Goal: Understand process/instructions: Learn about a topic

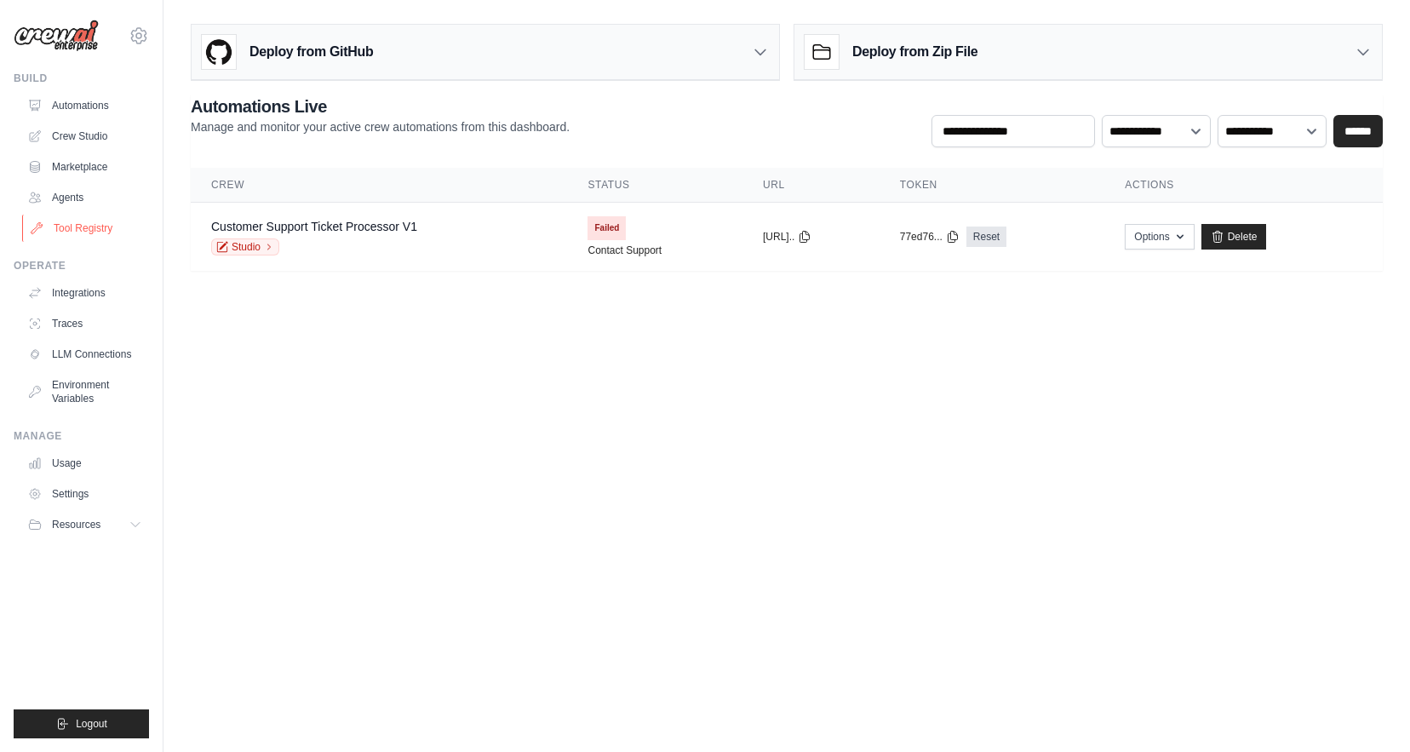
click at [112, 222] on link "Tool Registry" at bounding box center [86, 228] width 129 height 27
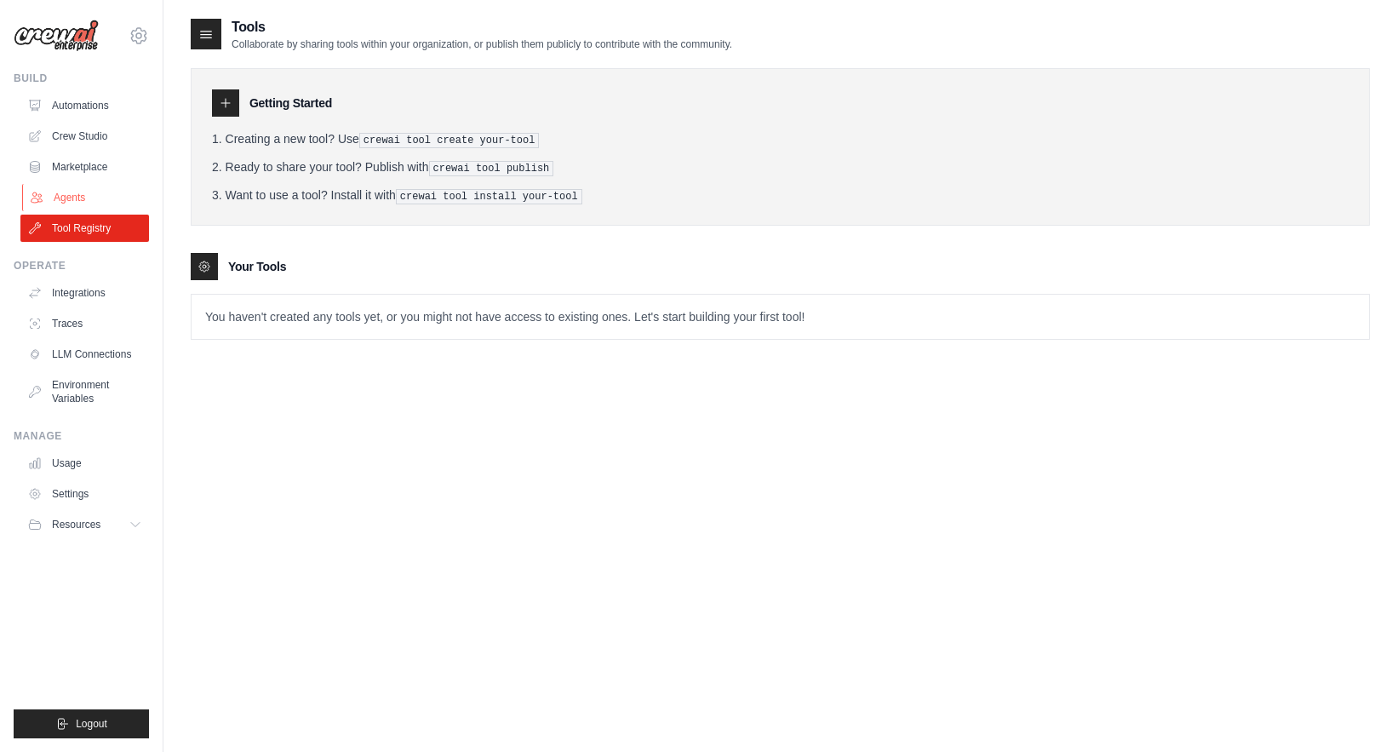
click at [118, 198] on link "Agents" at bounding box center [86, 197] width 129 height 27
click at [104, 164] on link "Marketplace" at bounding box center [86, 166] width 129 height 27
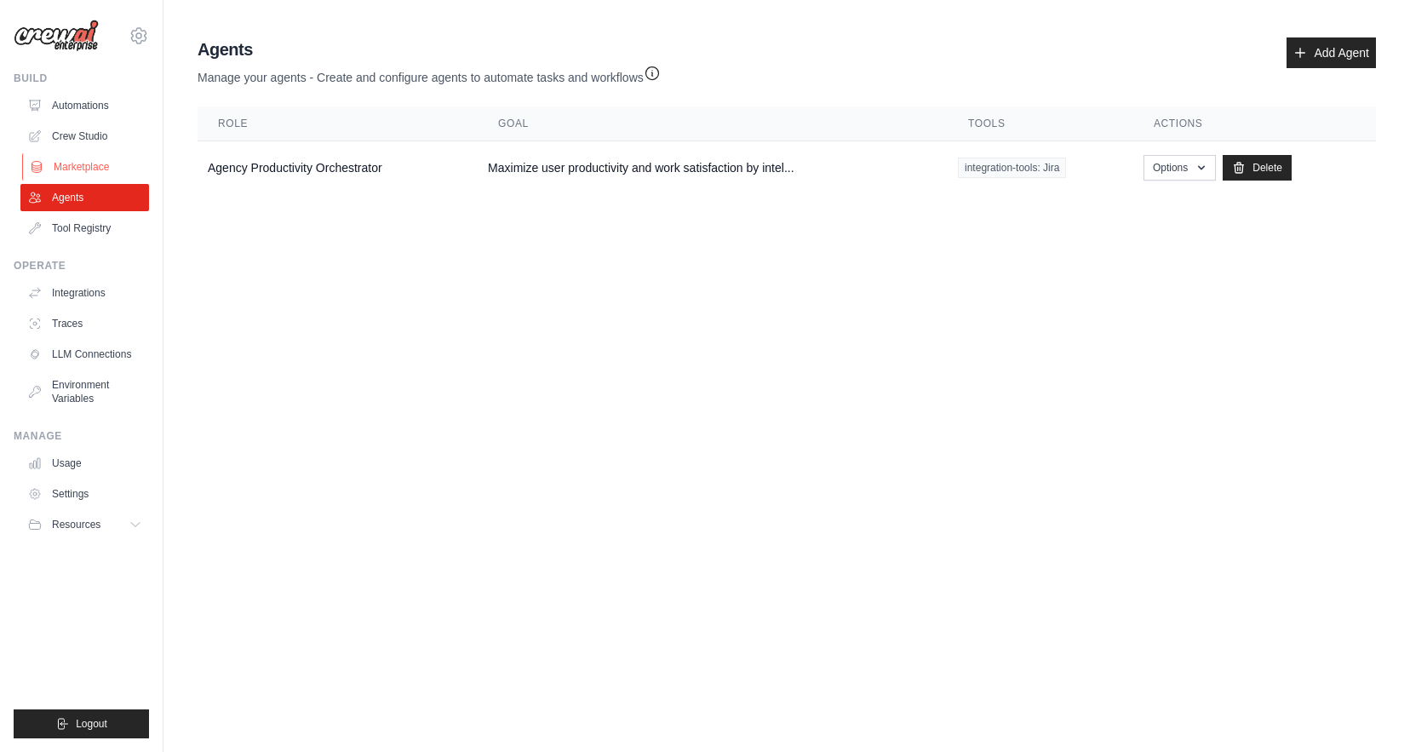
click at [106, 167] on link "Marketplace" at bounding box center [86, 166] width 129 height 27
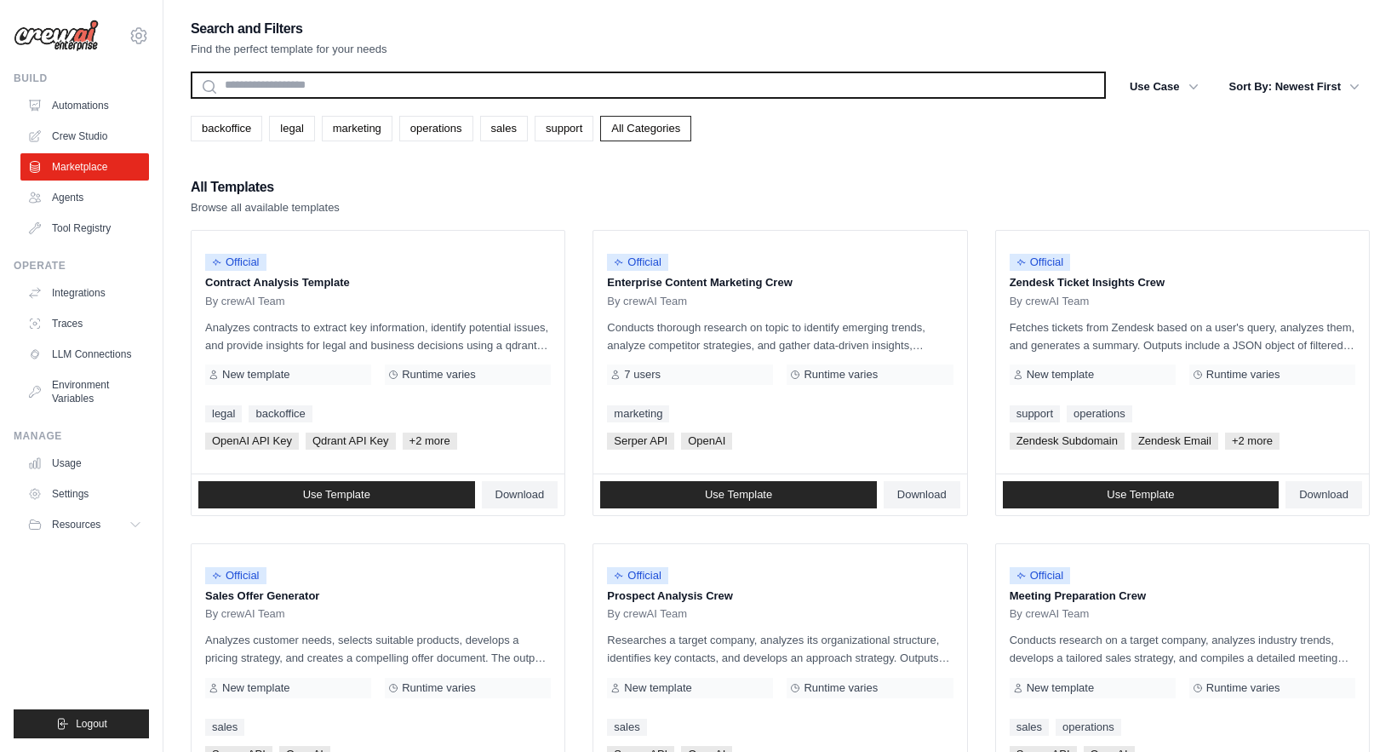
click at [277, 89] on input "text" at bounding box center [648, 85] width 915 height 27
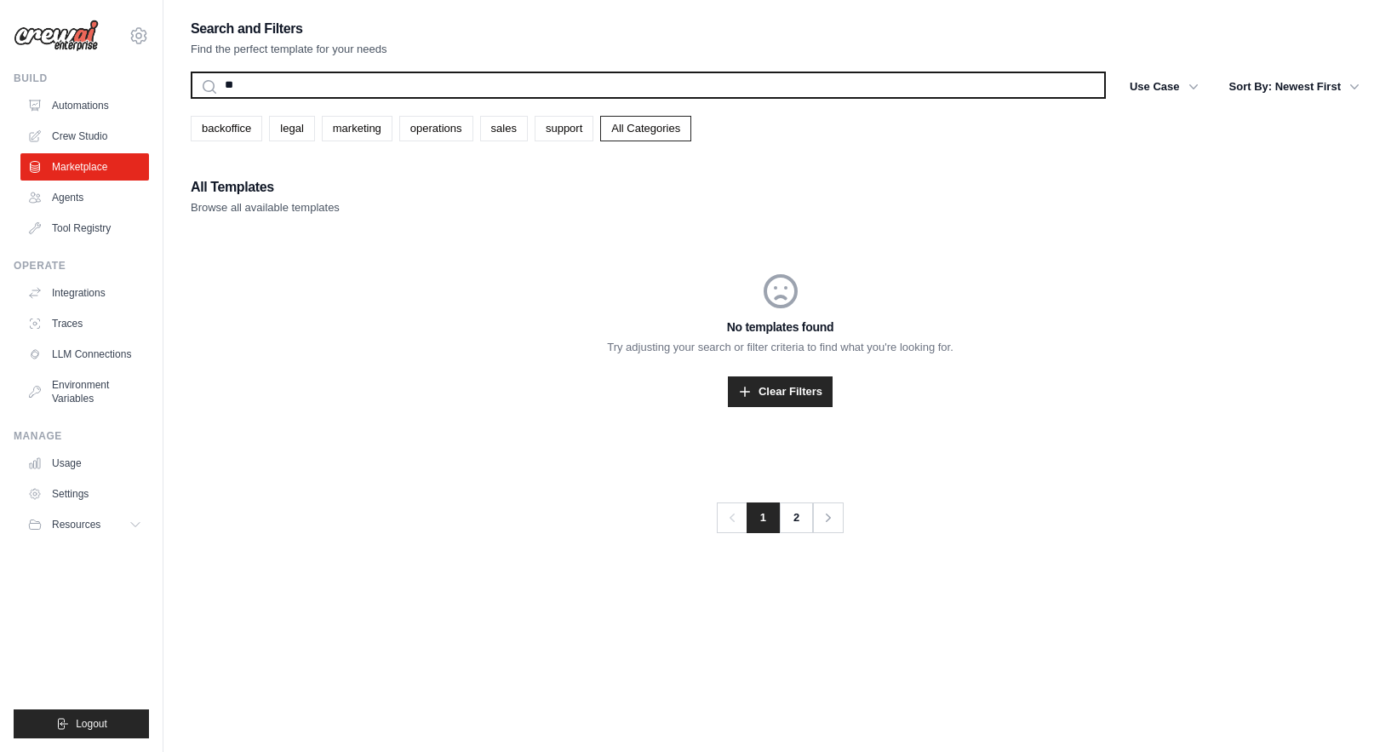
type input "*"
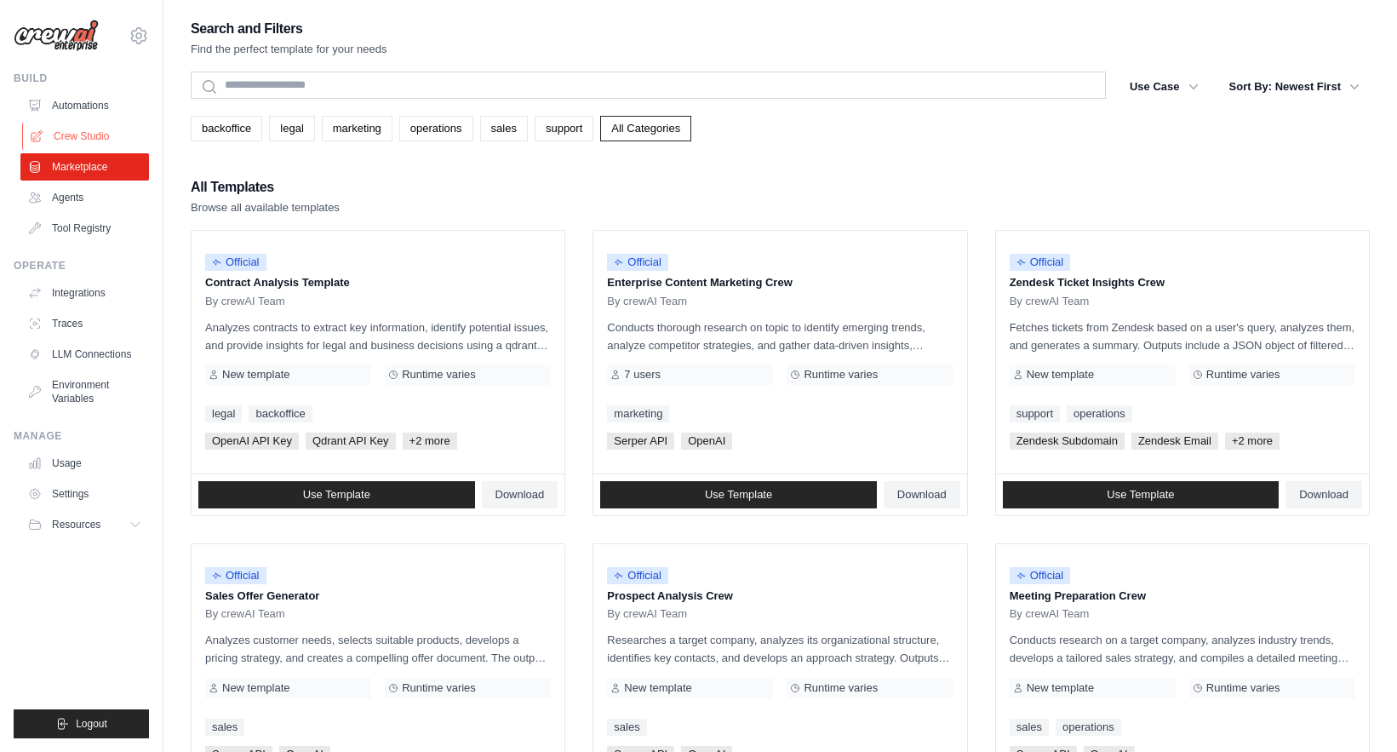
click at [99, 134] on link "Crew Studio" at bounding box center [86, 136] width 129 height 27
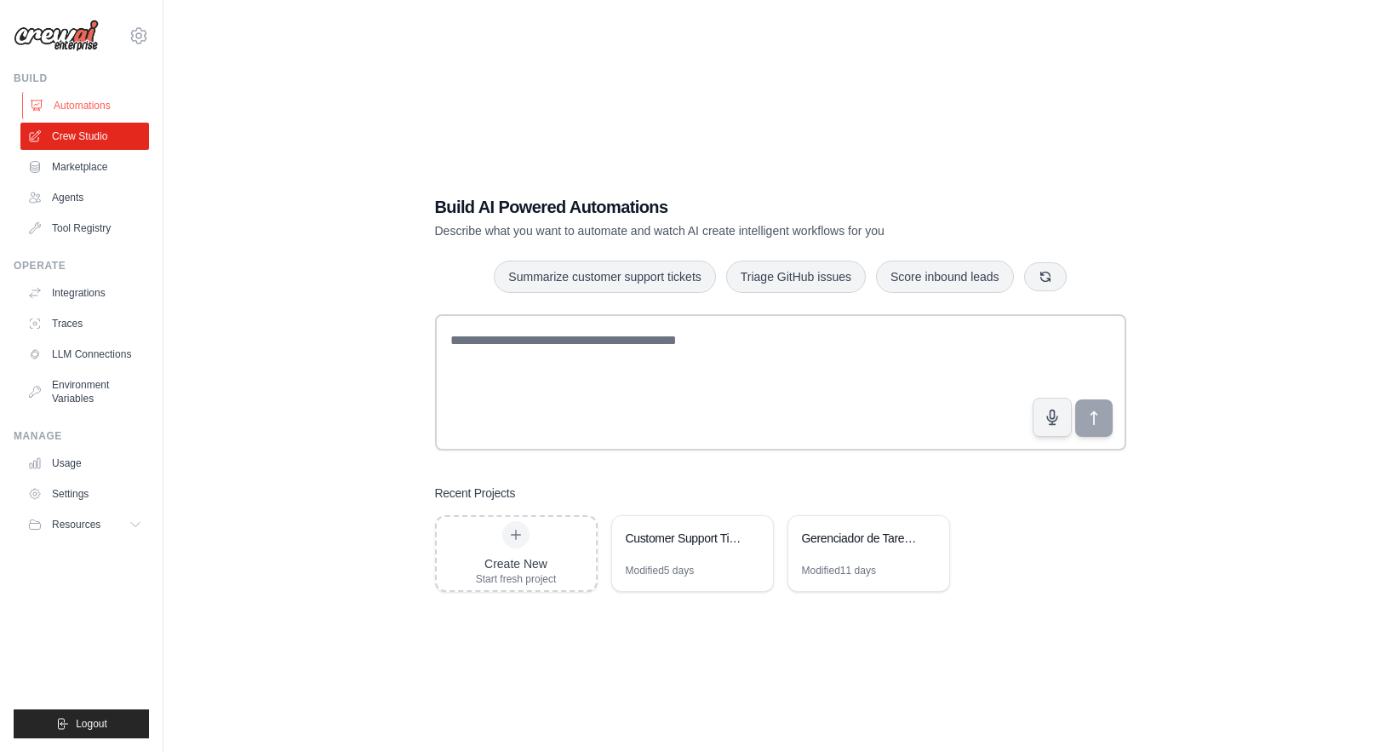
click at [83, 106] on link "Automations" at bounding box center [86, 105] width 129 height 27
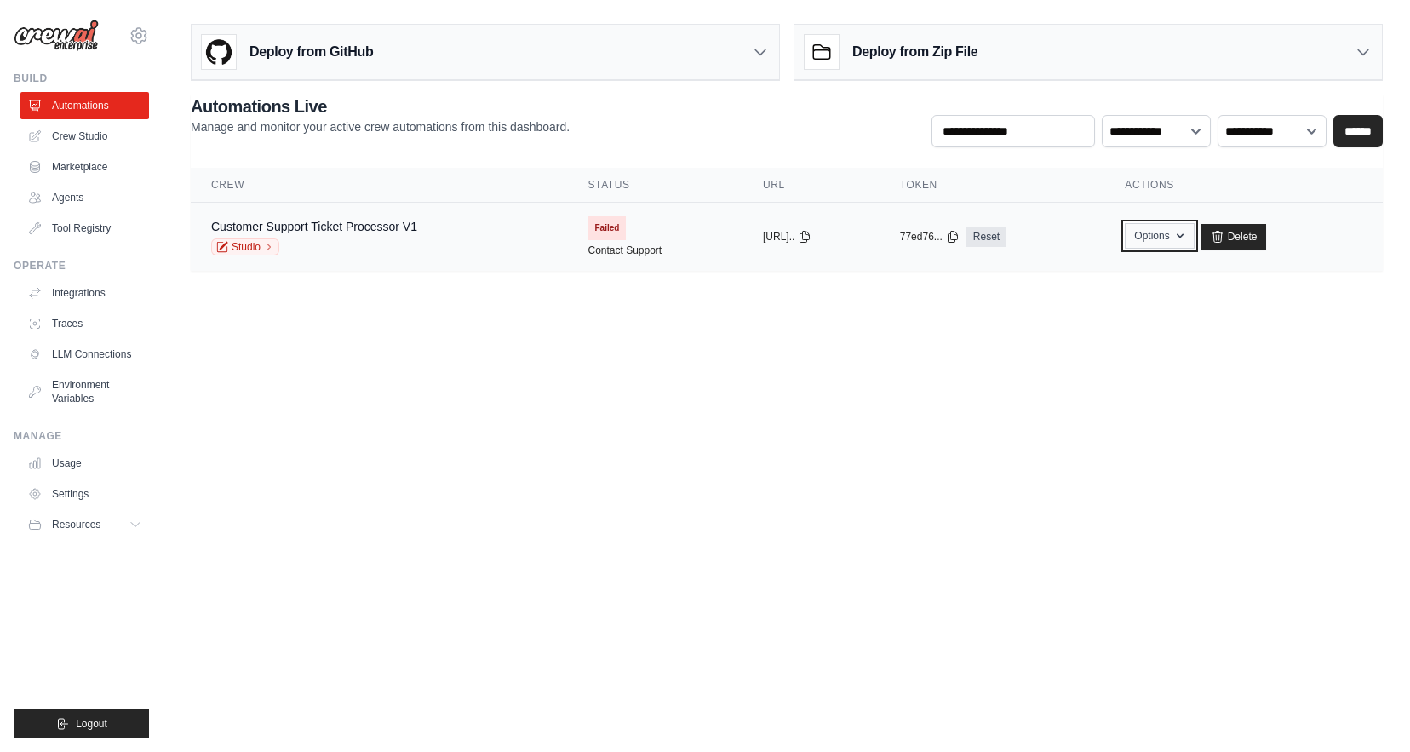
click at [1166, 232] on button "Options" at bounding box center [1159, 236] width 69 height 26
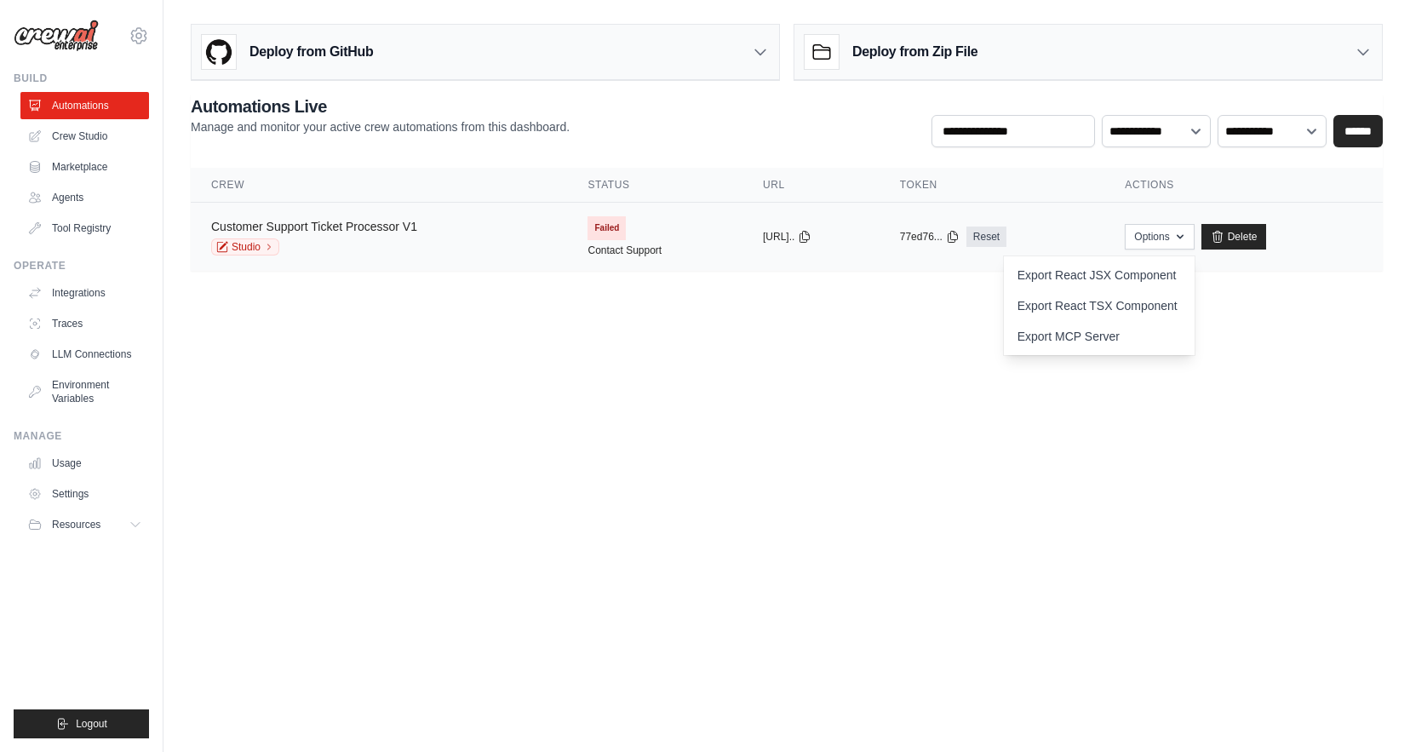
click at [252, 224] on link "Customer Support Ticket Processor V1" at bounding box center [314, 227] width 206 height 14
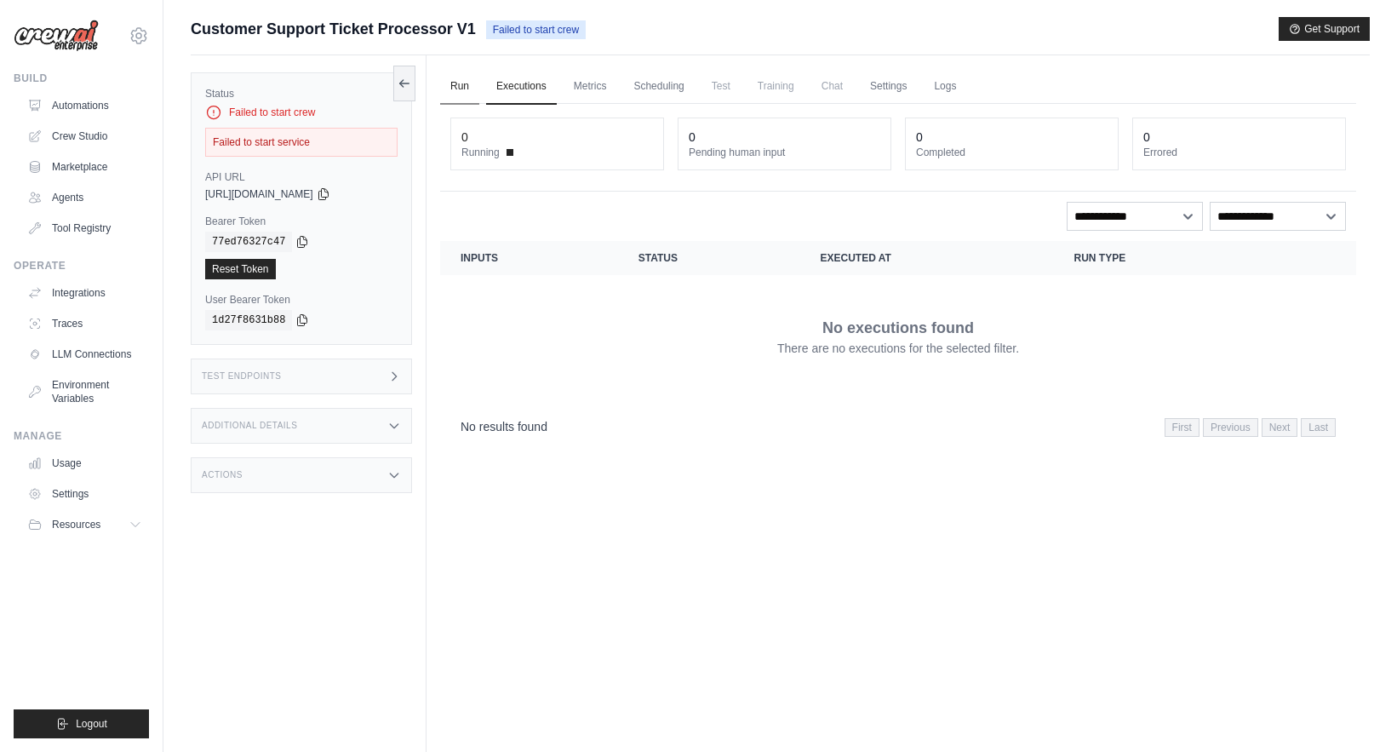
click at [462, 91] on link "Run" at bounding box center [459, 87] width 39 height 36
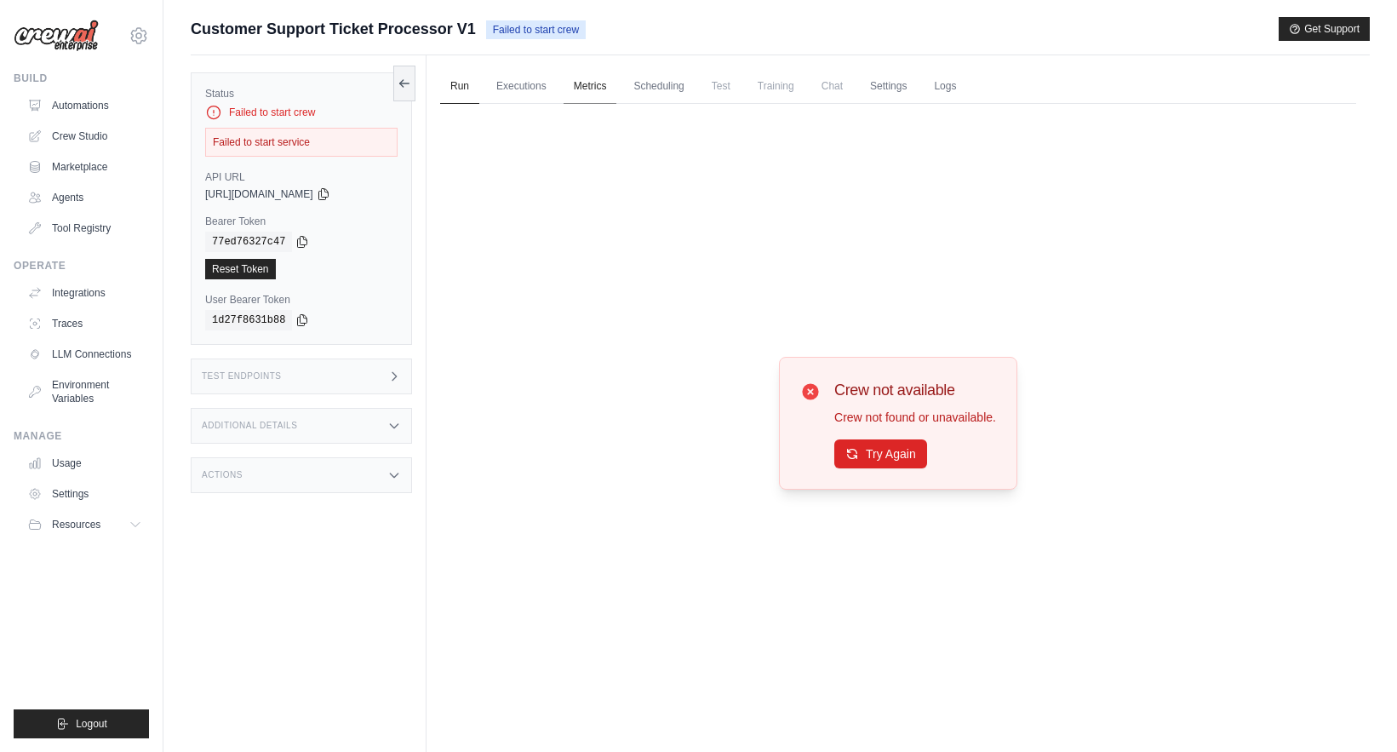
click at [581, 90] on link "Metrics" at bounding box center [591, 87] width 54 height 36
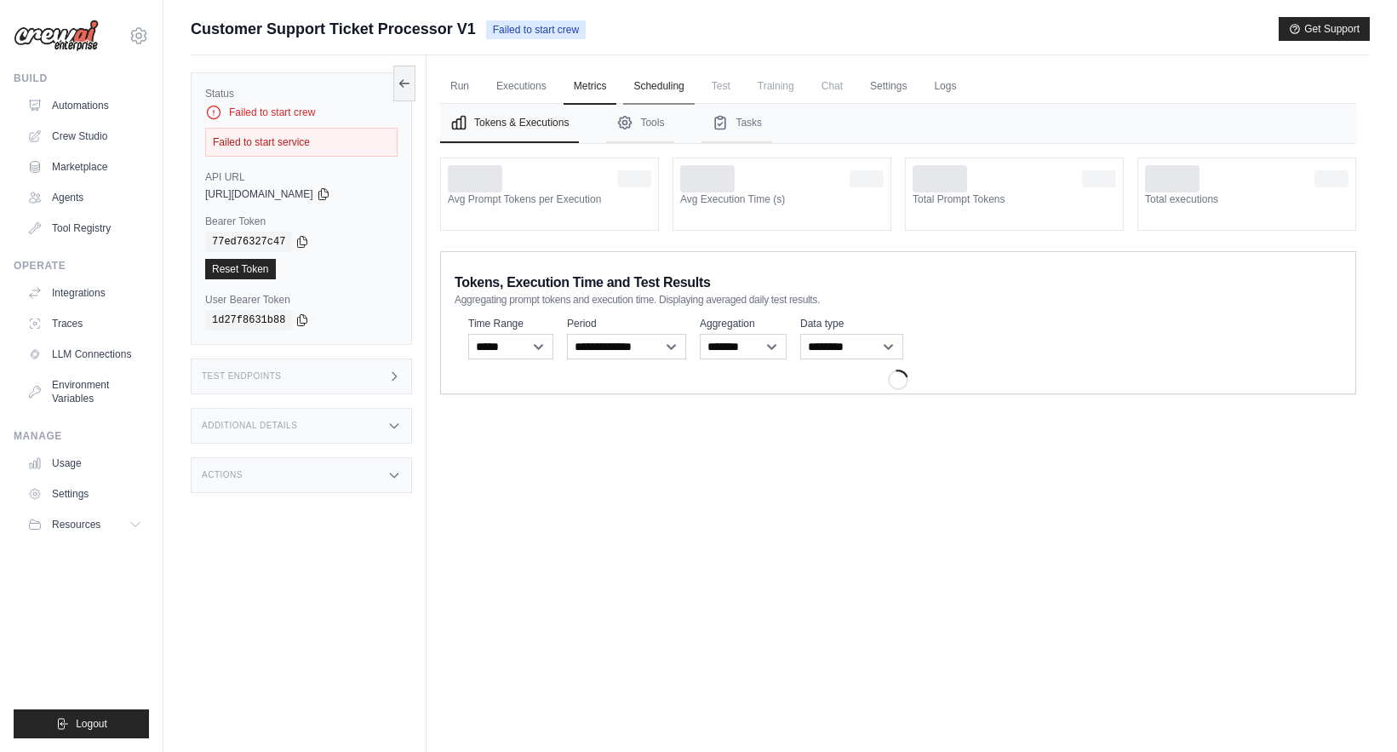
click at [666, 90] on link "Scheduling" at bounding box center [658, 87] width 71 height 36
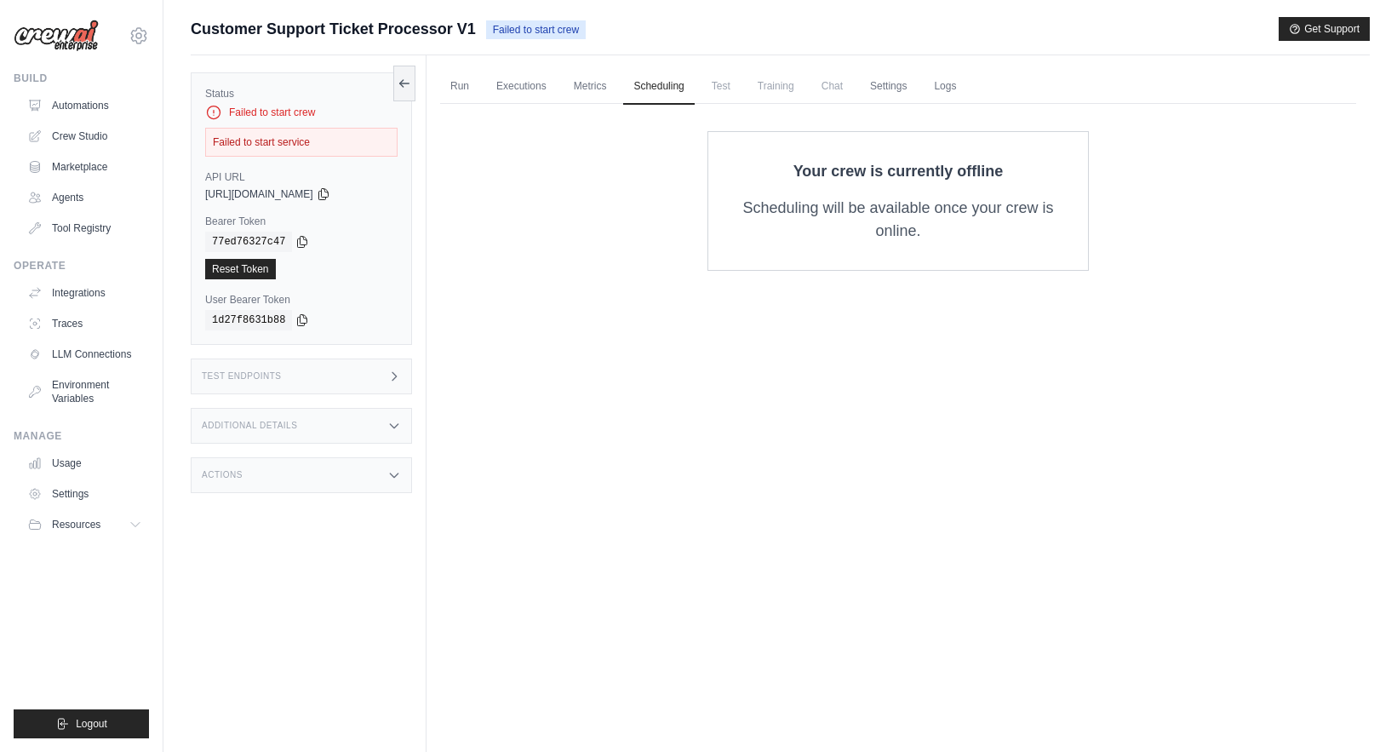
click at [729, 92] on span "Test" at bounding box center [721, 86] width 39 height 34
click at [411, 80] on button at bounding box center [404, 83] width 22 height 36
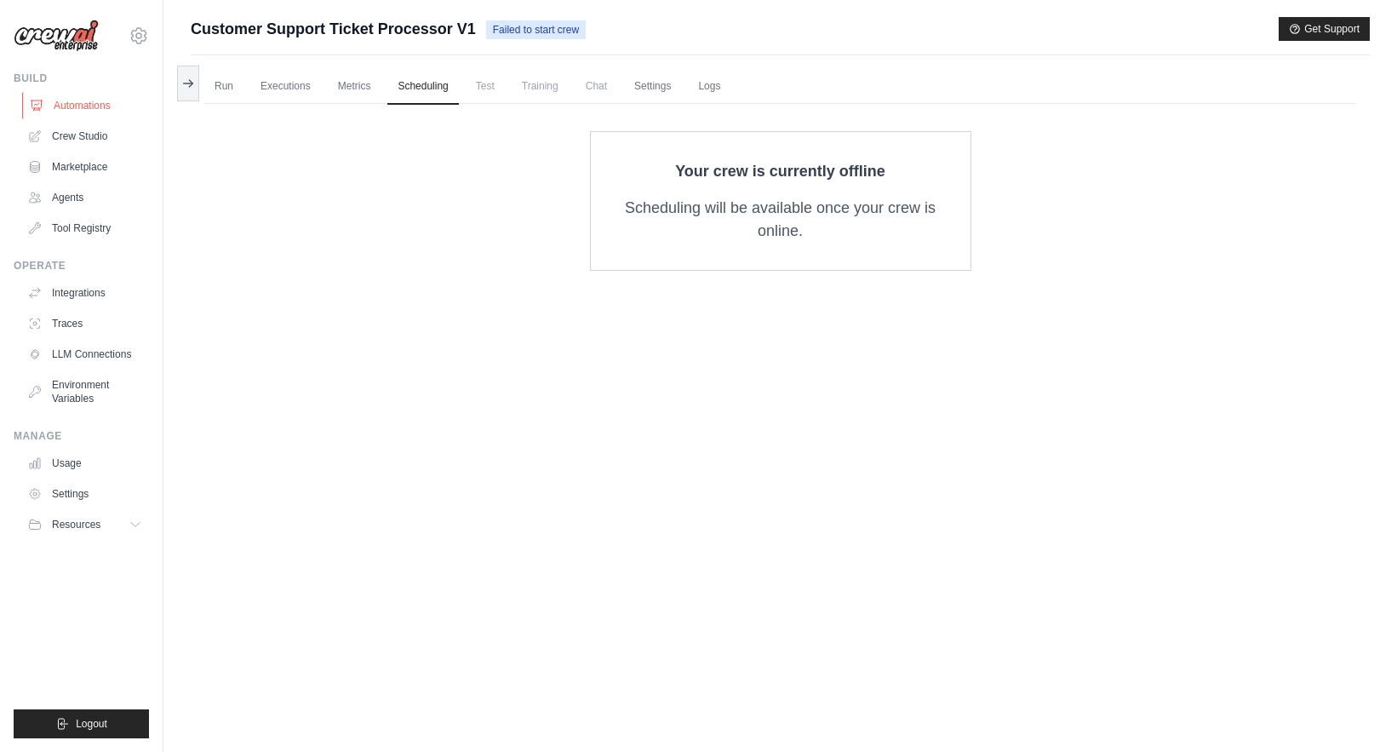
click at [77, 96] on link "Automations" at bounding box center [86, 105] width 129 height 27
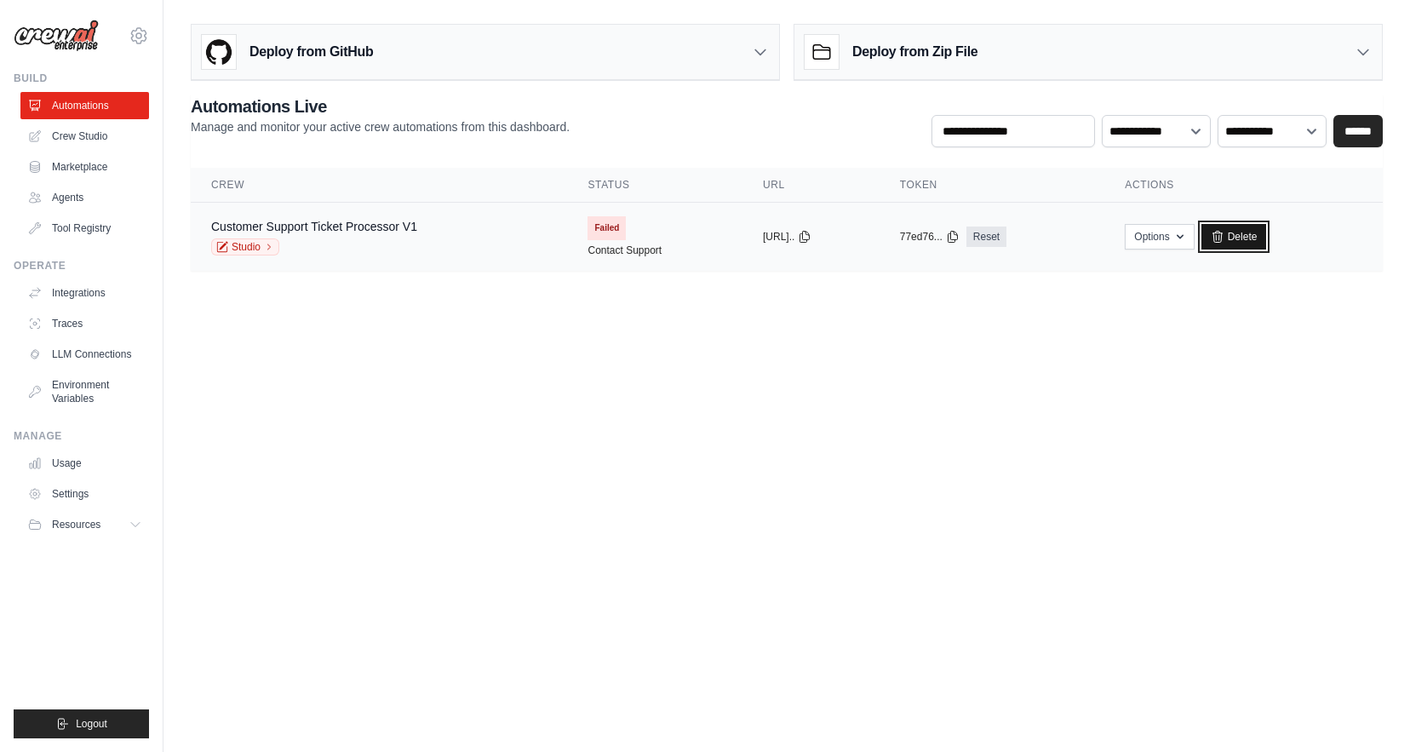
click at [1255, 234] on link "Delete" at bounding box center [1235, 237] width 66 height 26
click at [90, 145] on link "Crew Studio" at bounding box center [86, 136] width 129 height 27
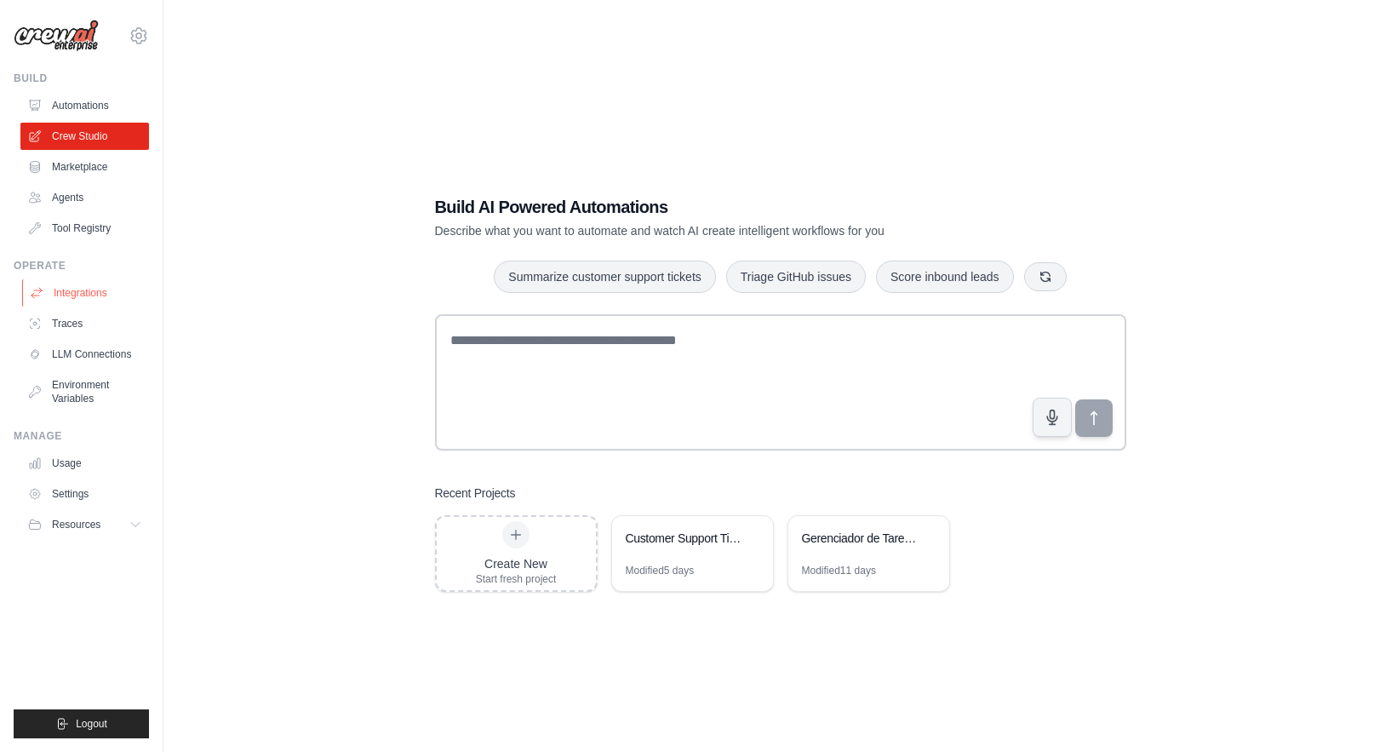
click at [88, 297] on link "Integrations" at bounding box center [86, 292] width 129 height 27
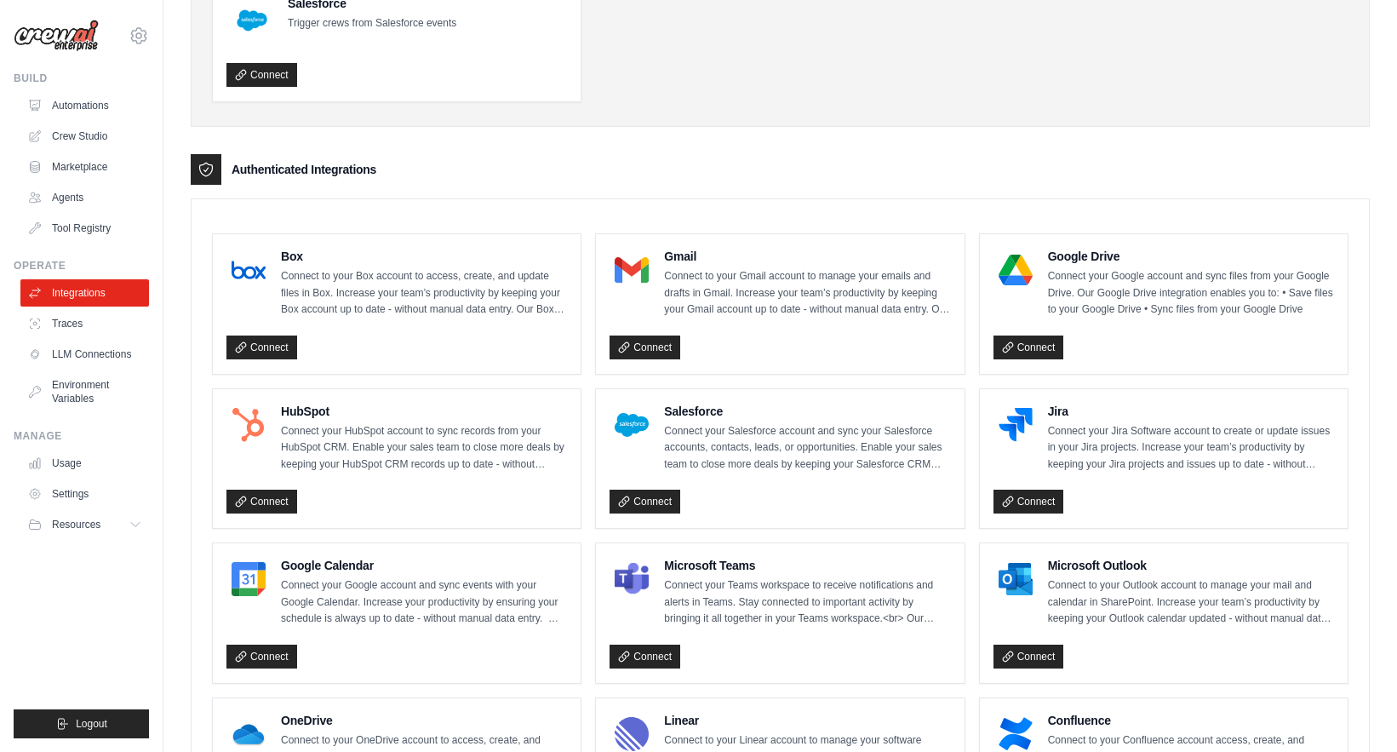
scroll to position [288, 0]
